Goal: Find contact information: Find contact information

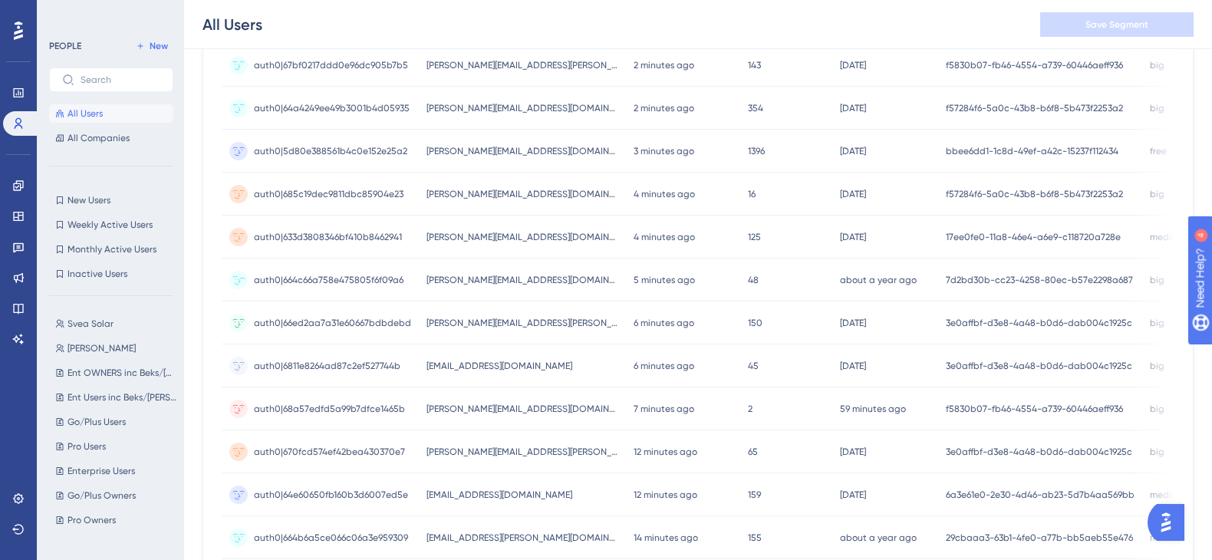
scroll to position [665, 0]
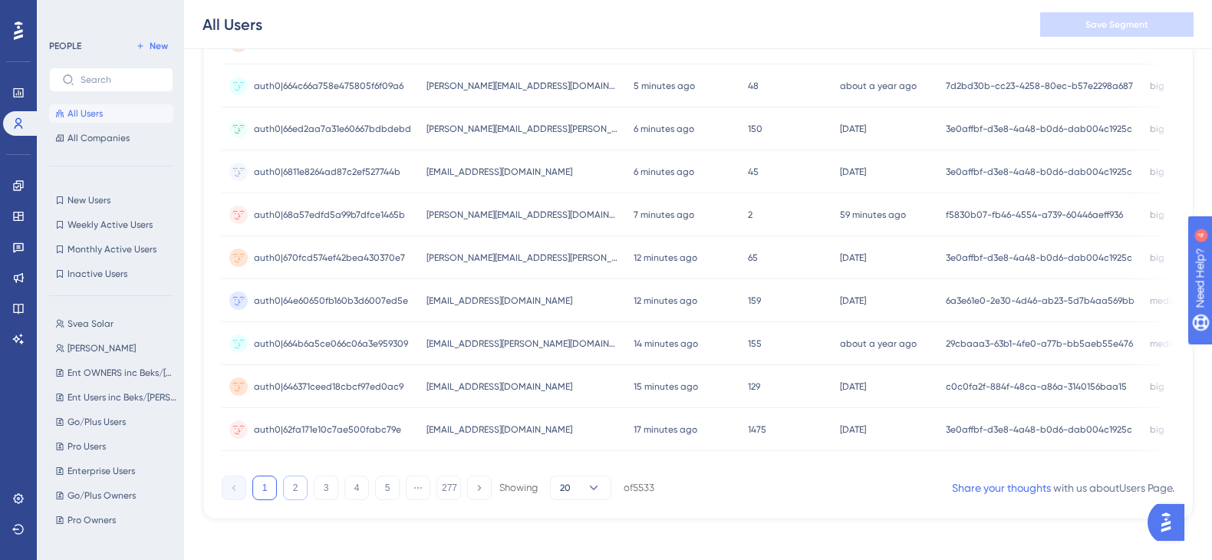
click at [296, 491] on button "2" at bounding box center [295, 488] width 25 height 25
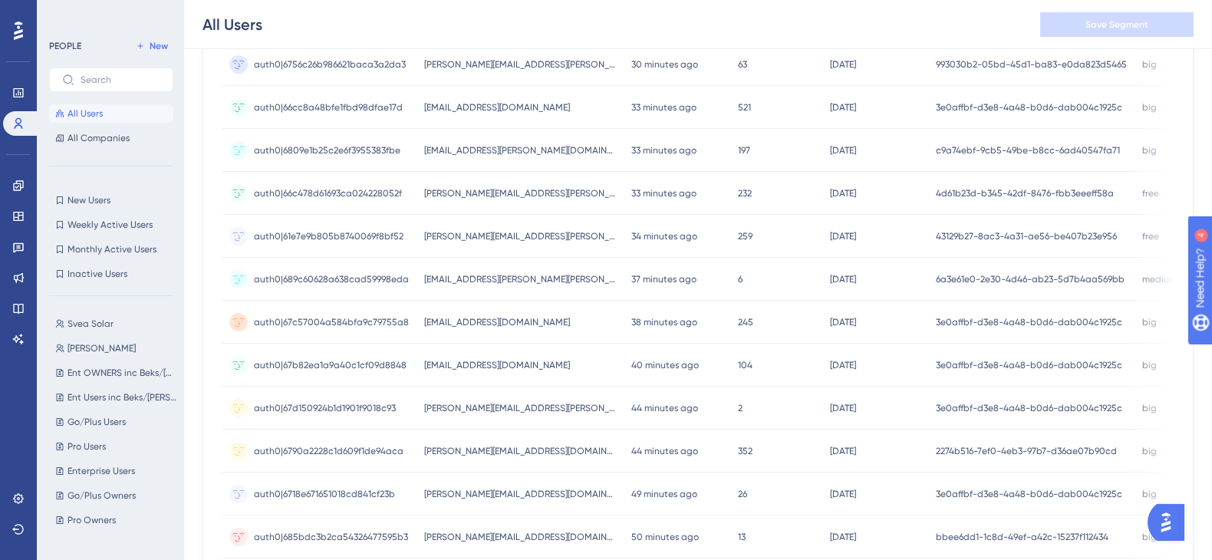
scroll to position [677, 0]
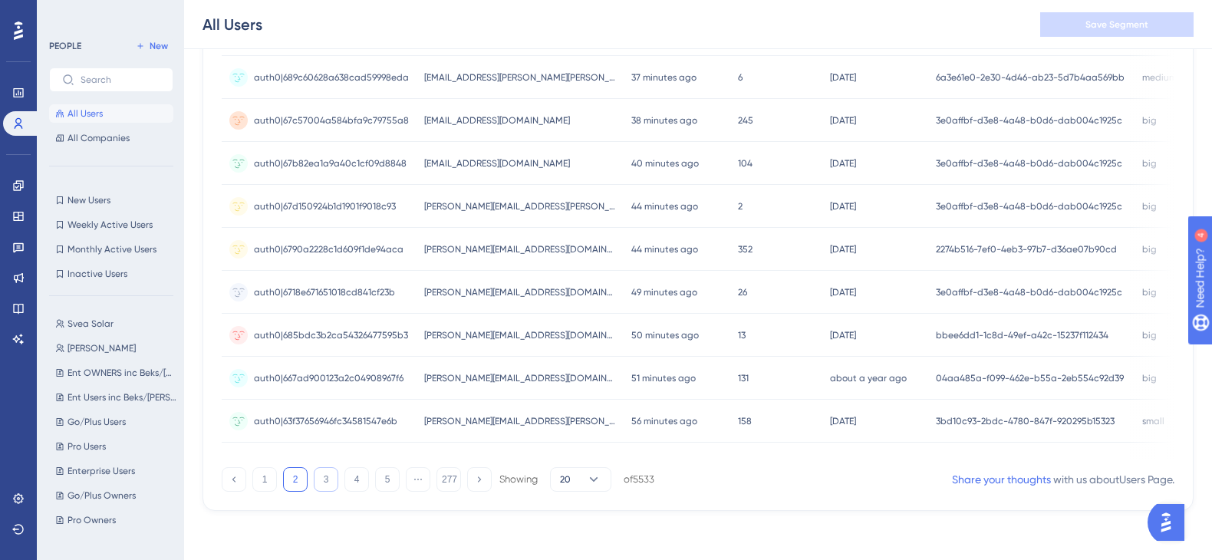
click at [329, 480] on button "3" at bounding box center [326, 479] width 25 height 25
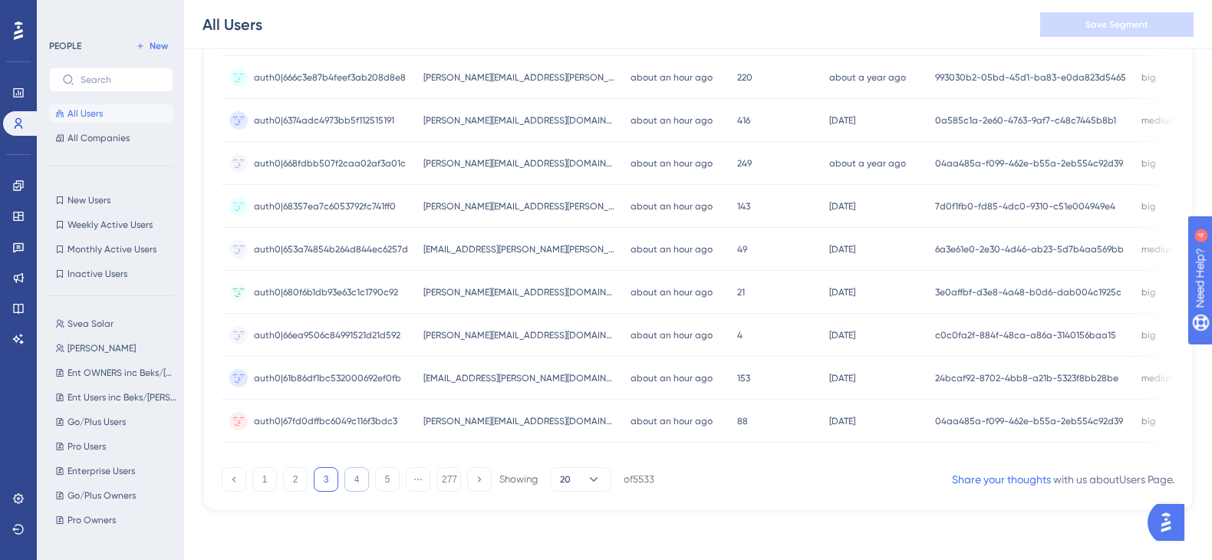
click at [346, 479] on button "4" at bounding box center [357, 479] width 25 height 25
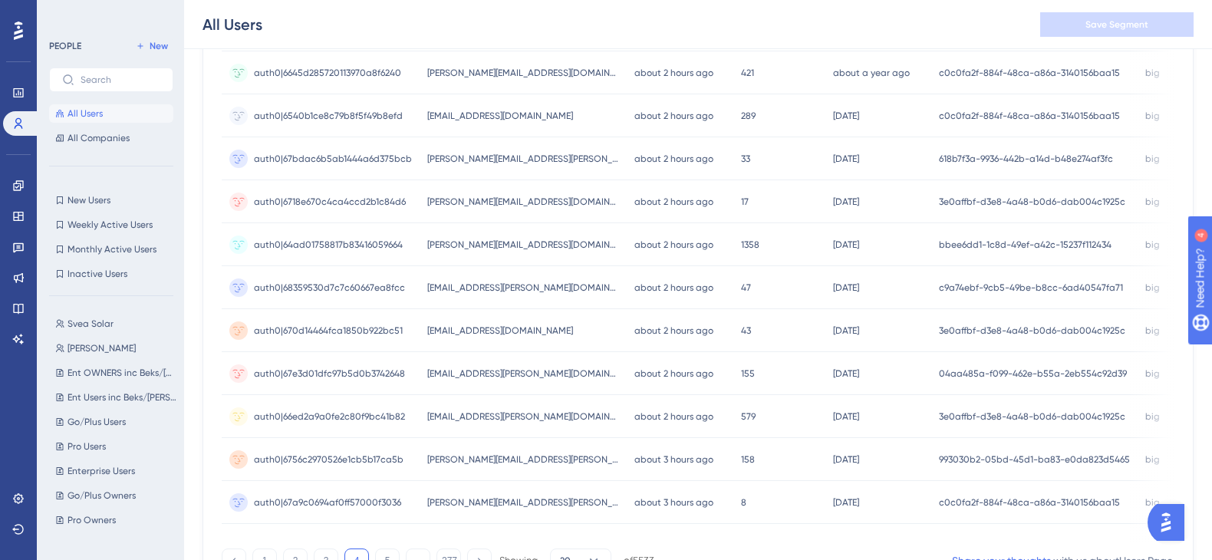
scroll to position [0, 0]
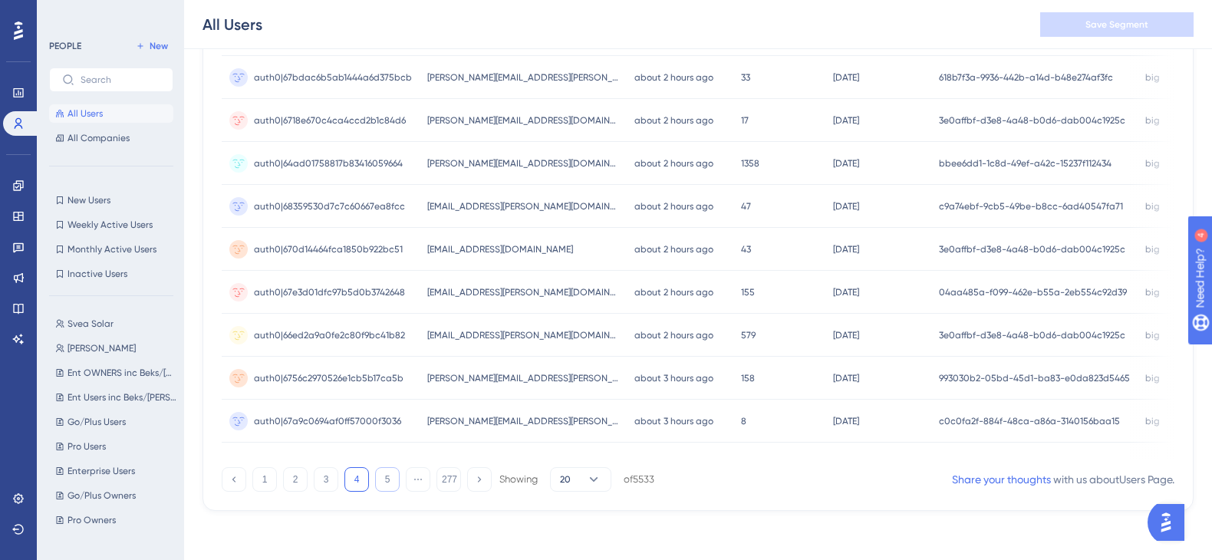
click at [379, 477] on button "5" at bounding box center [387, 479] width 25 height 25
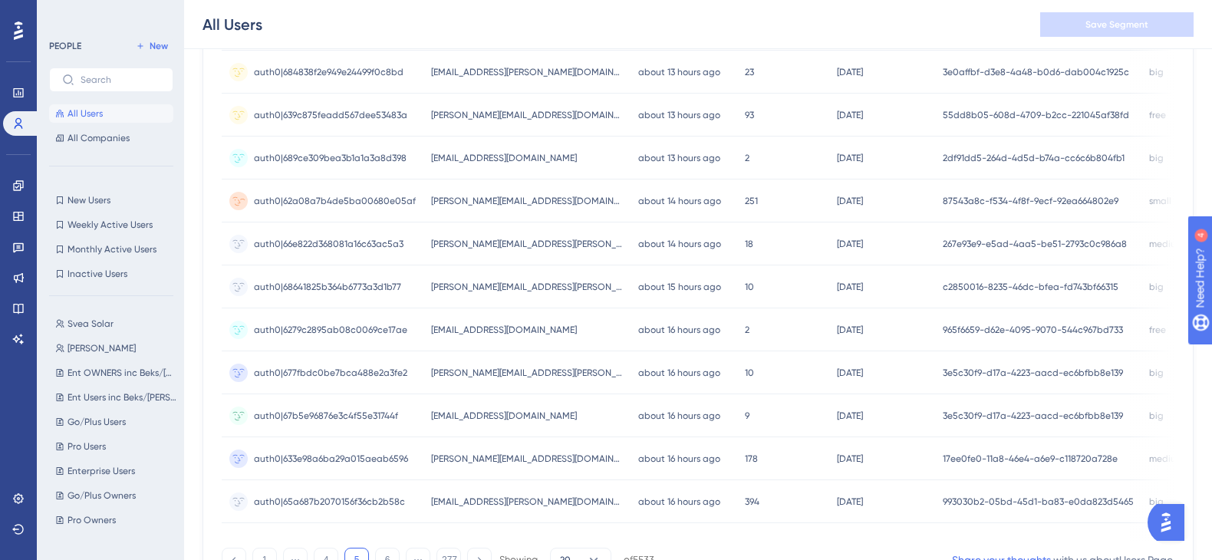
click at [549, 199] on span "[PERSON_NAME][EMAIL_ADDRESS][DOMAIN_NAME]" at bounding box center [527, 201] width 192 height 12
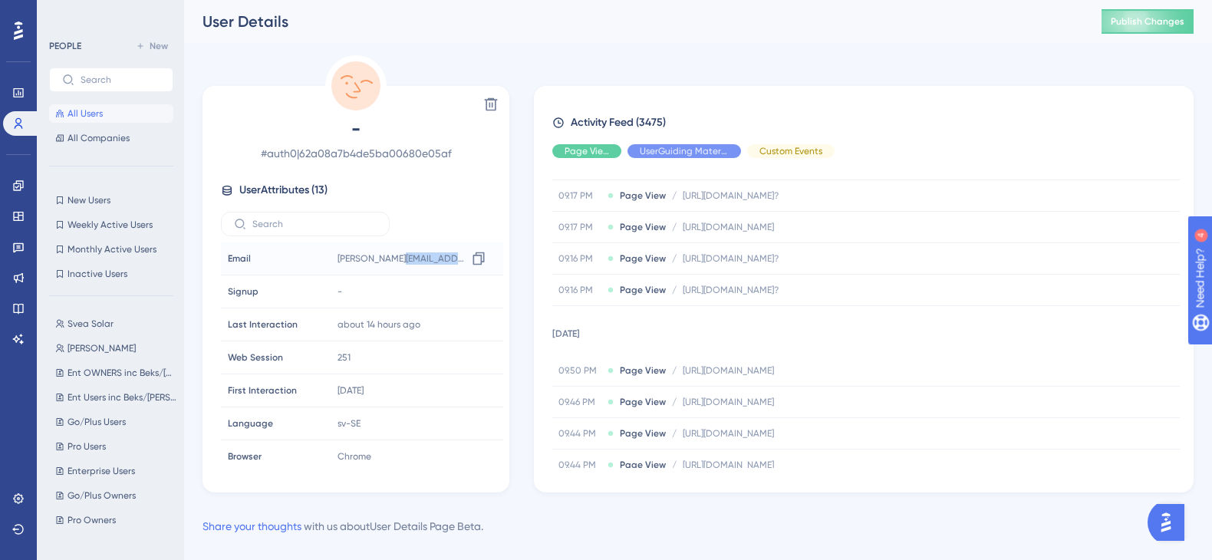
copy span "eijbelgrowth"
drag, startPoint x: 389, startPoint y: 262, endPoint x: 440, endPoint y: 262, distance: 50.6
click at [440, 262] on span "[PERSON_NAME][EMAIL_ADDRESS][DOMAIN_NAME]" at bounding box center [402, 258] width 129 height 12
